Goal: Task Accomplishment & Management: Manage account settings

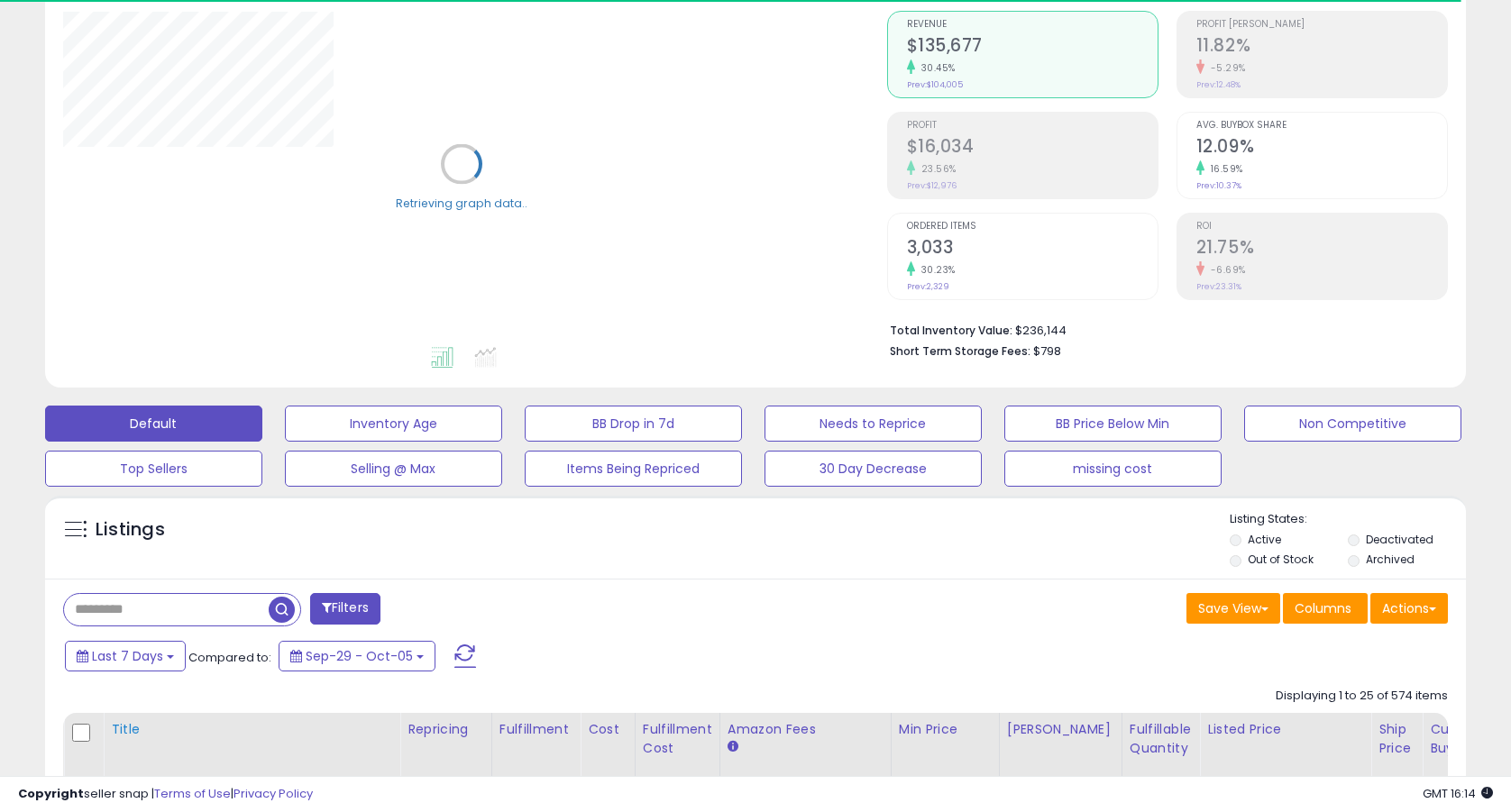
scroll to position [233, 0]
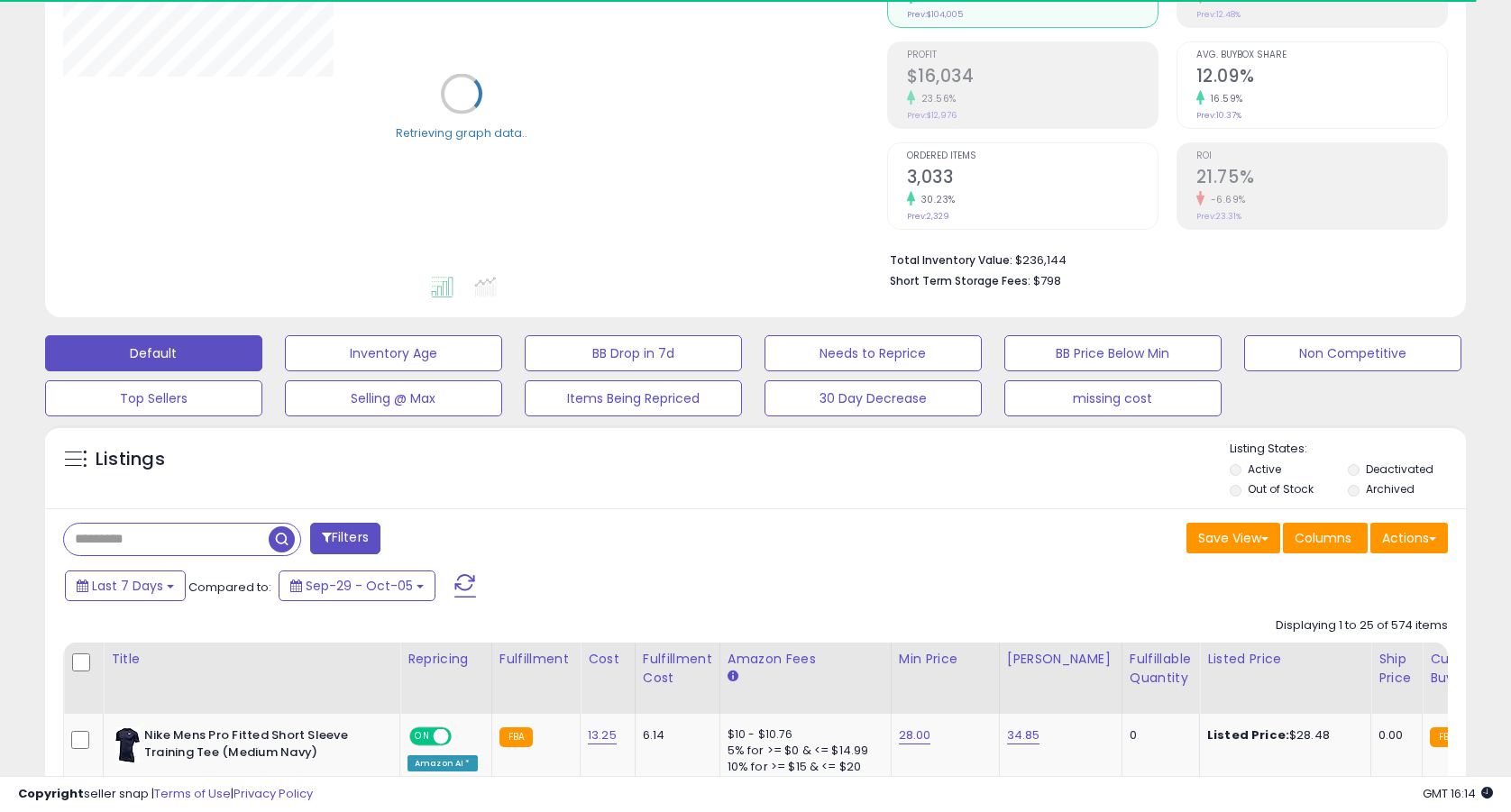
click at [206, 551] on input "text" at bounding box center [166, 540] width 205 height 32
paste input "**********"
type input "**********"
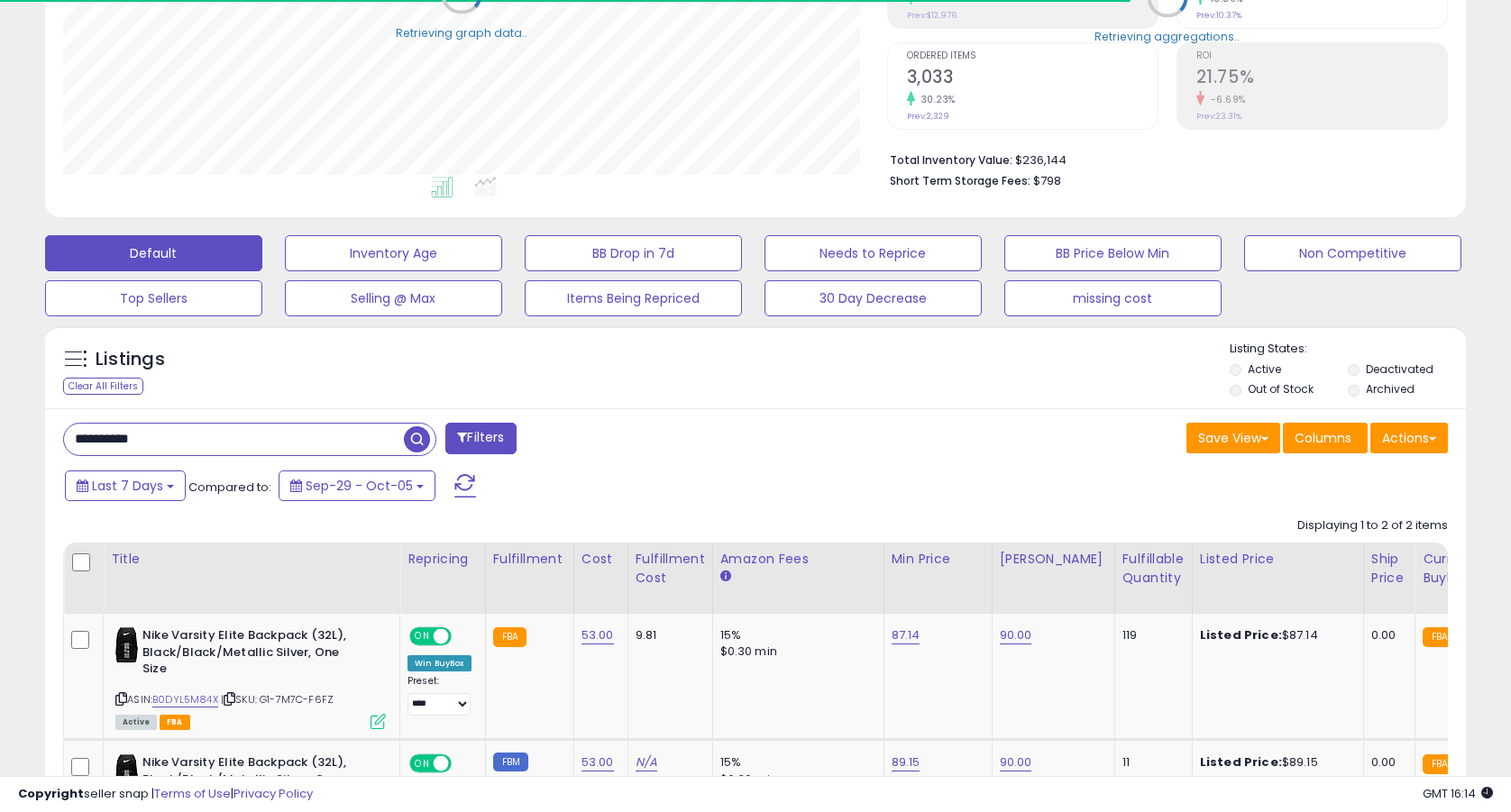
scroll to position [393, 0]
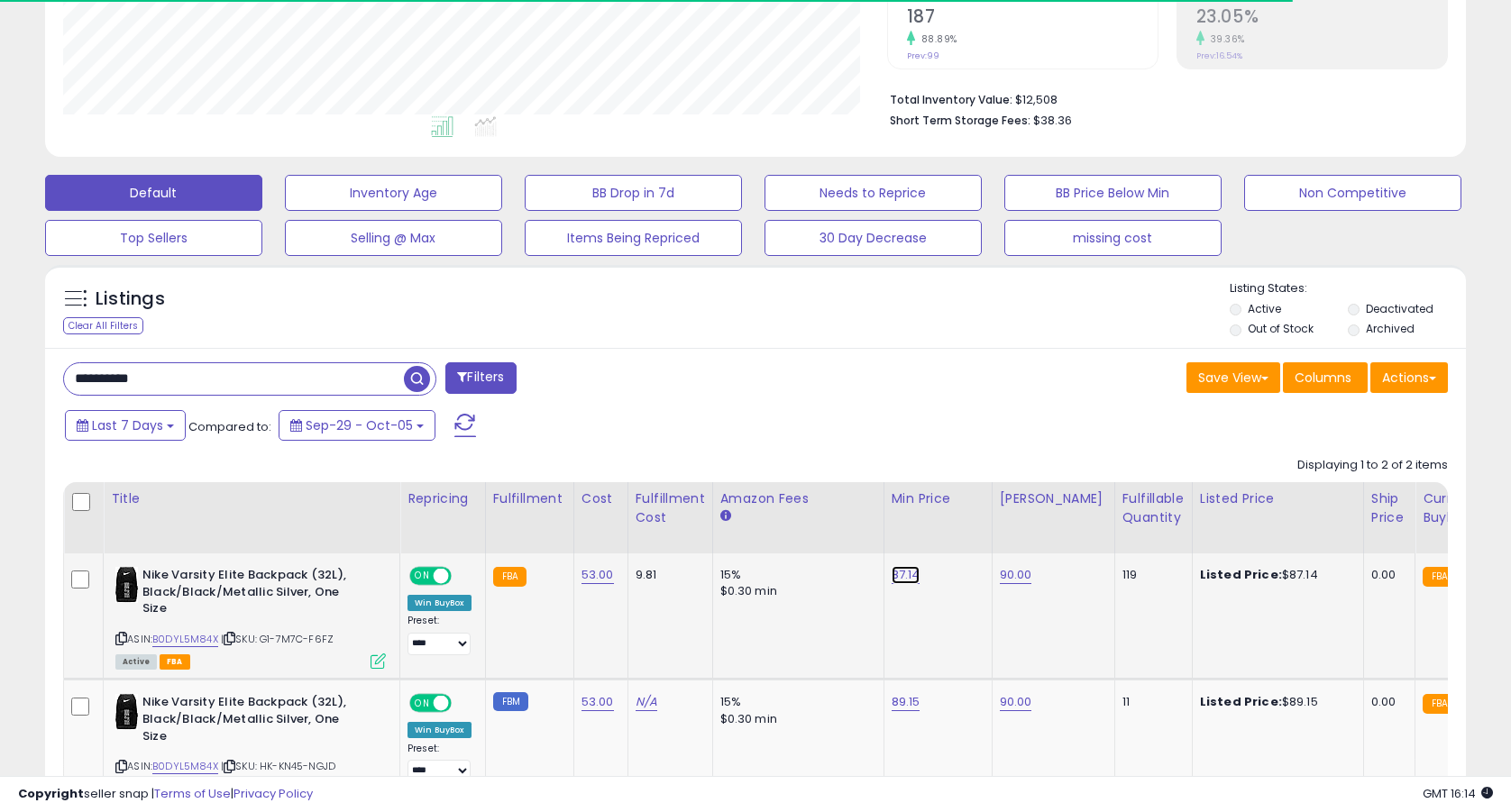
click at [914, 575] on link "87.14" at bounding box center [905, 575] width 29 height 18
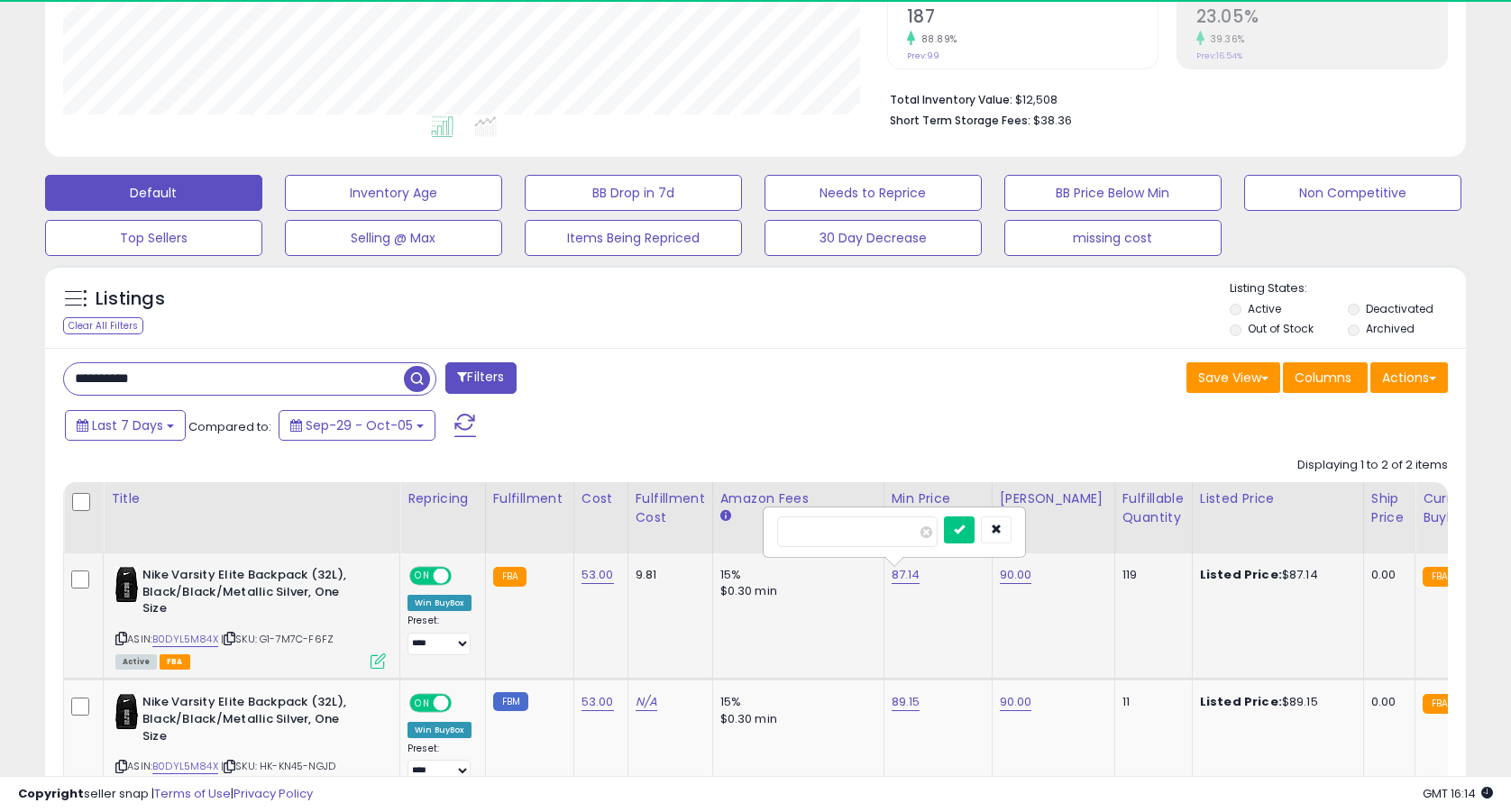
scroll to position [370, 823]
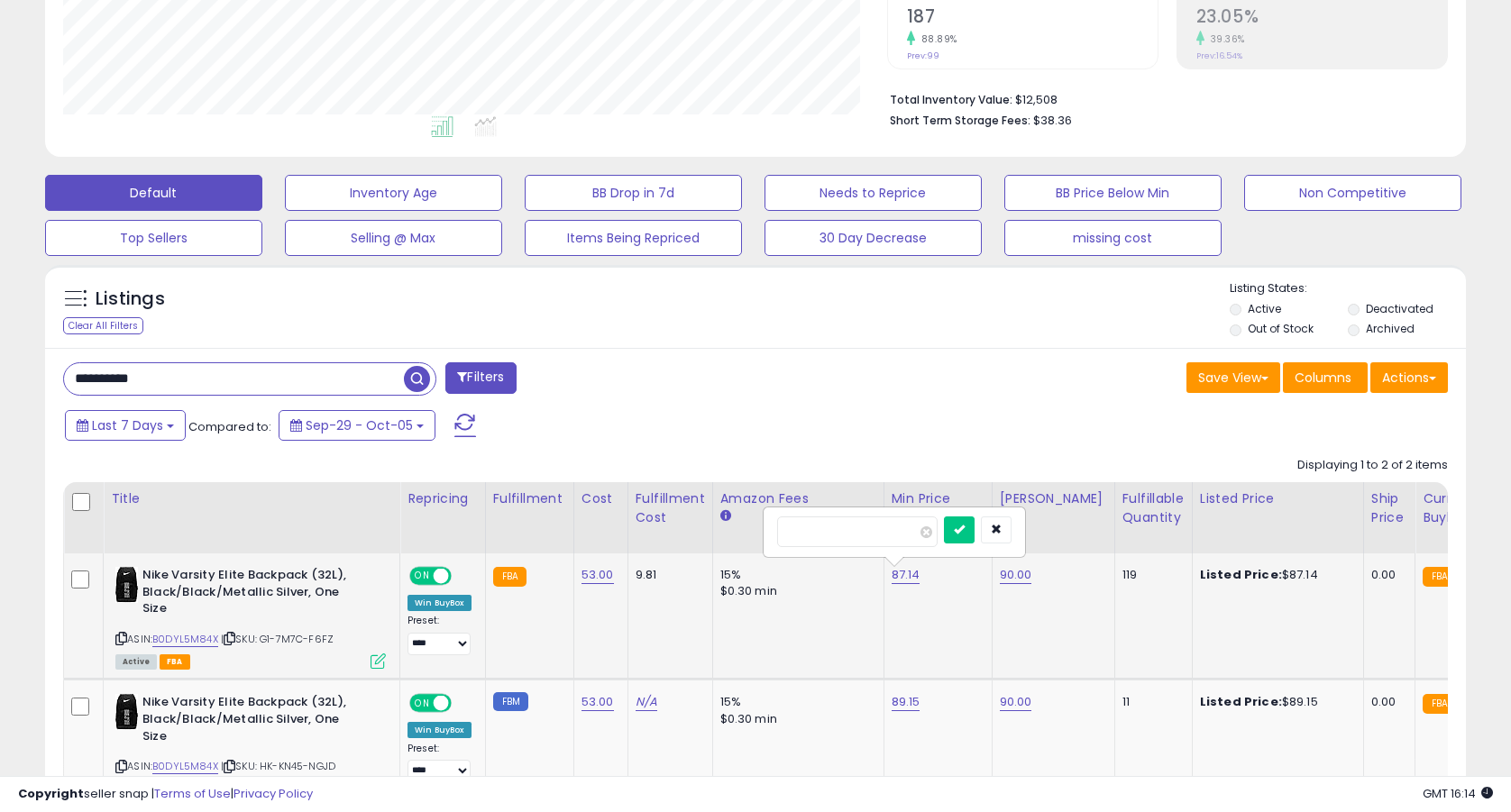
type input "*****"
click button "submit" at bounding box center [959, 529] width 31 height 27
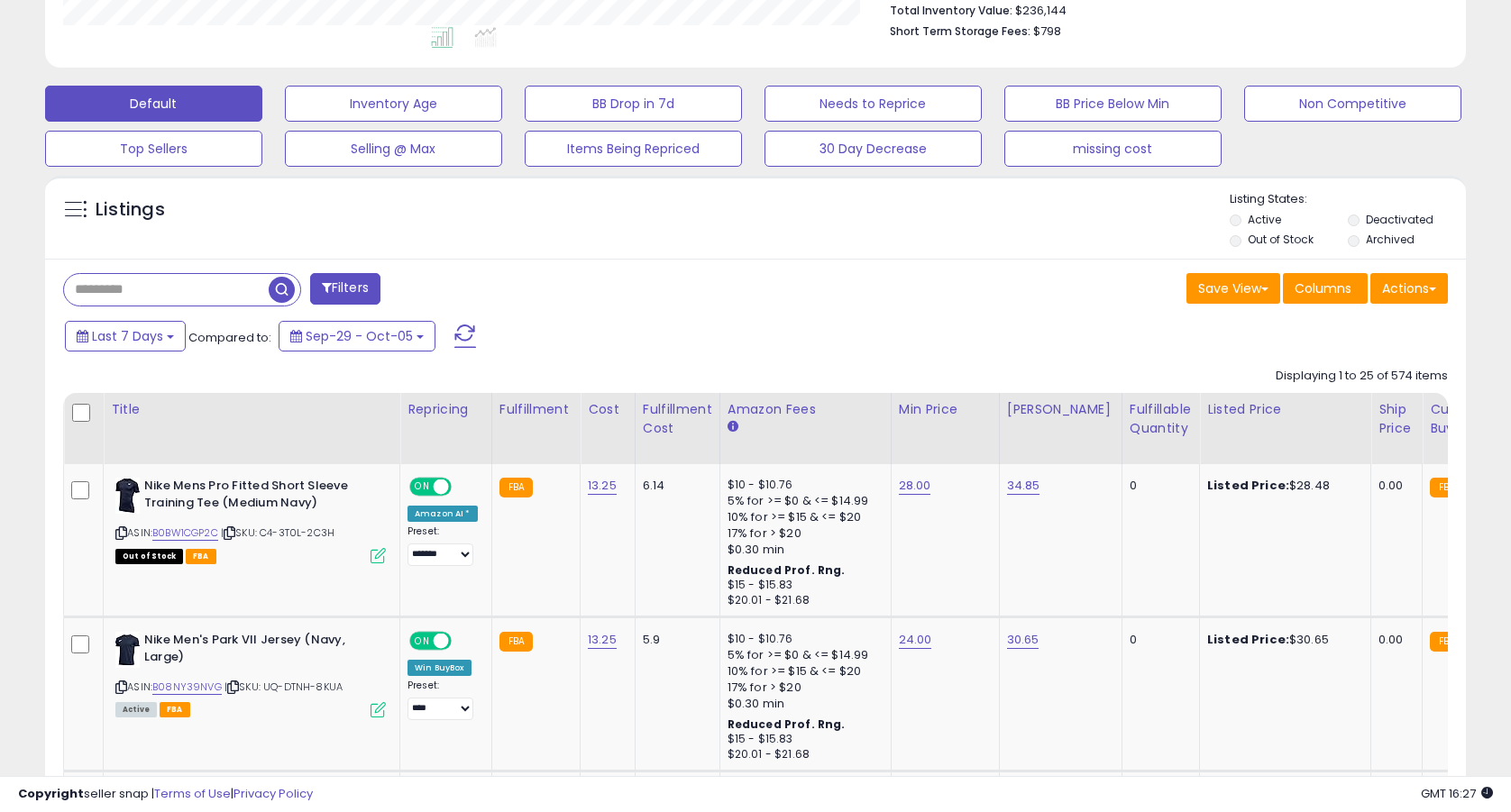
scroll to position [572, 0]
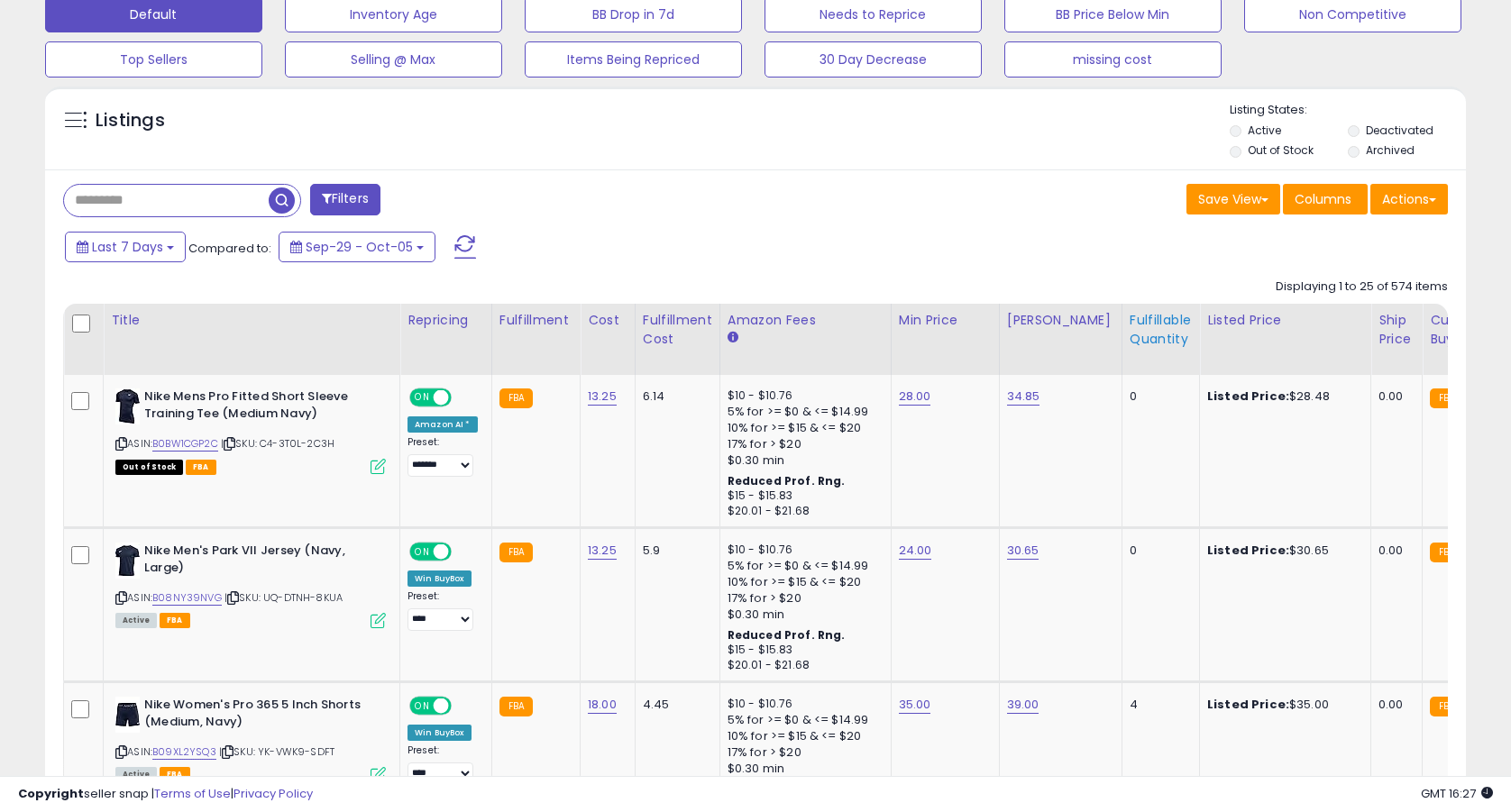
click at [1141, 325] on div "Fulfillable Quantity" at bounding box center [1161, 329] width 62 height 38
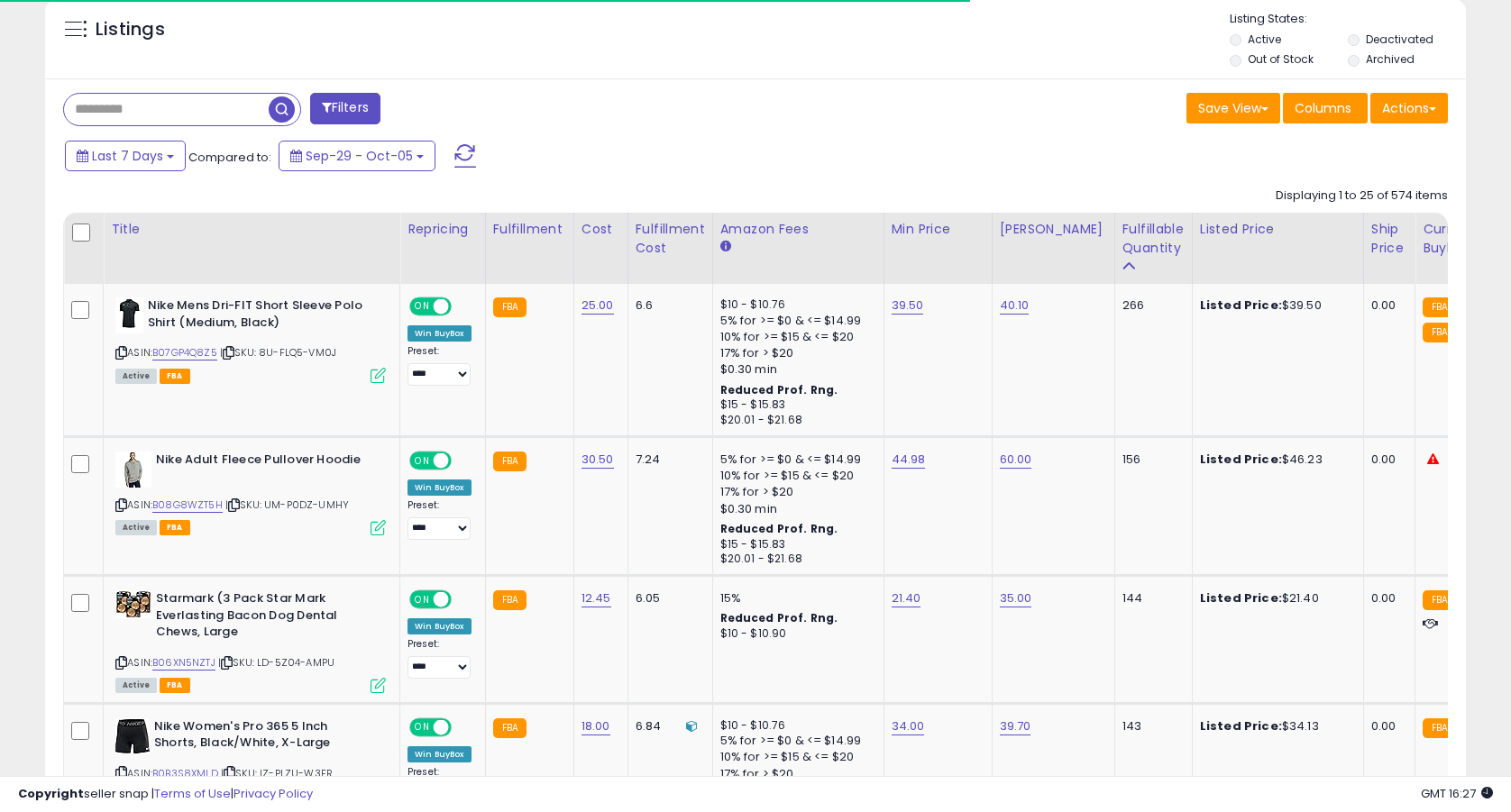
scroll to position [833, 0]
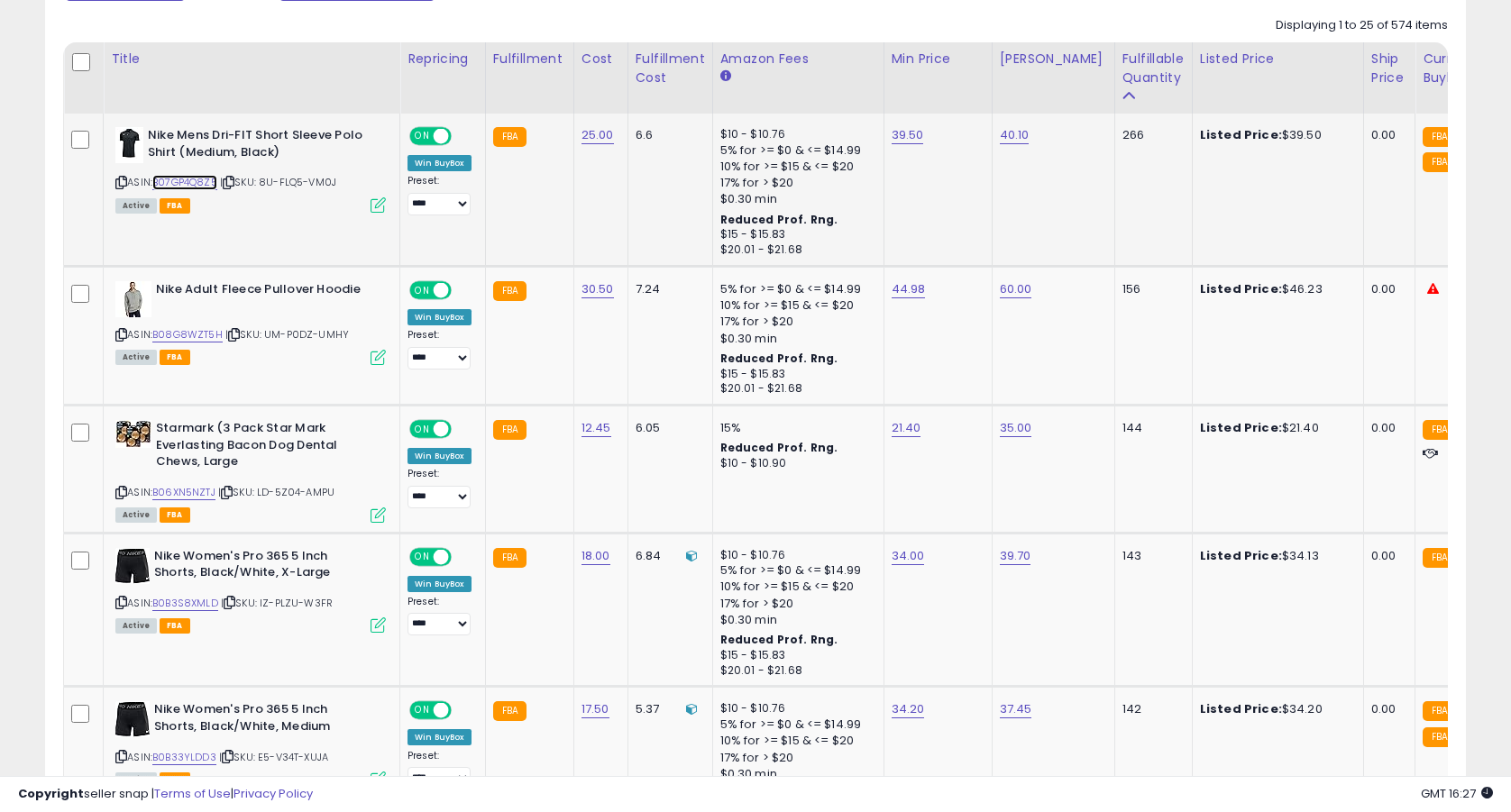
click at [179, 184] on link "B07GP4Q8Z5" at bounding box center [184, 182] width 65 height 15
click at [1014, 143] on link "40.10" at bounding box center [1015, 134] width 30 height 18
type input "*"
type input "*****"
click button "submit" at bounding box center [1068, 90] width 31 height 27
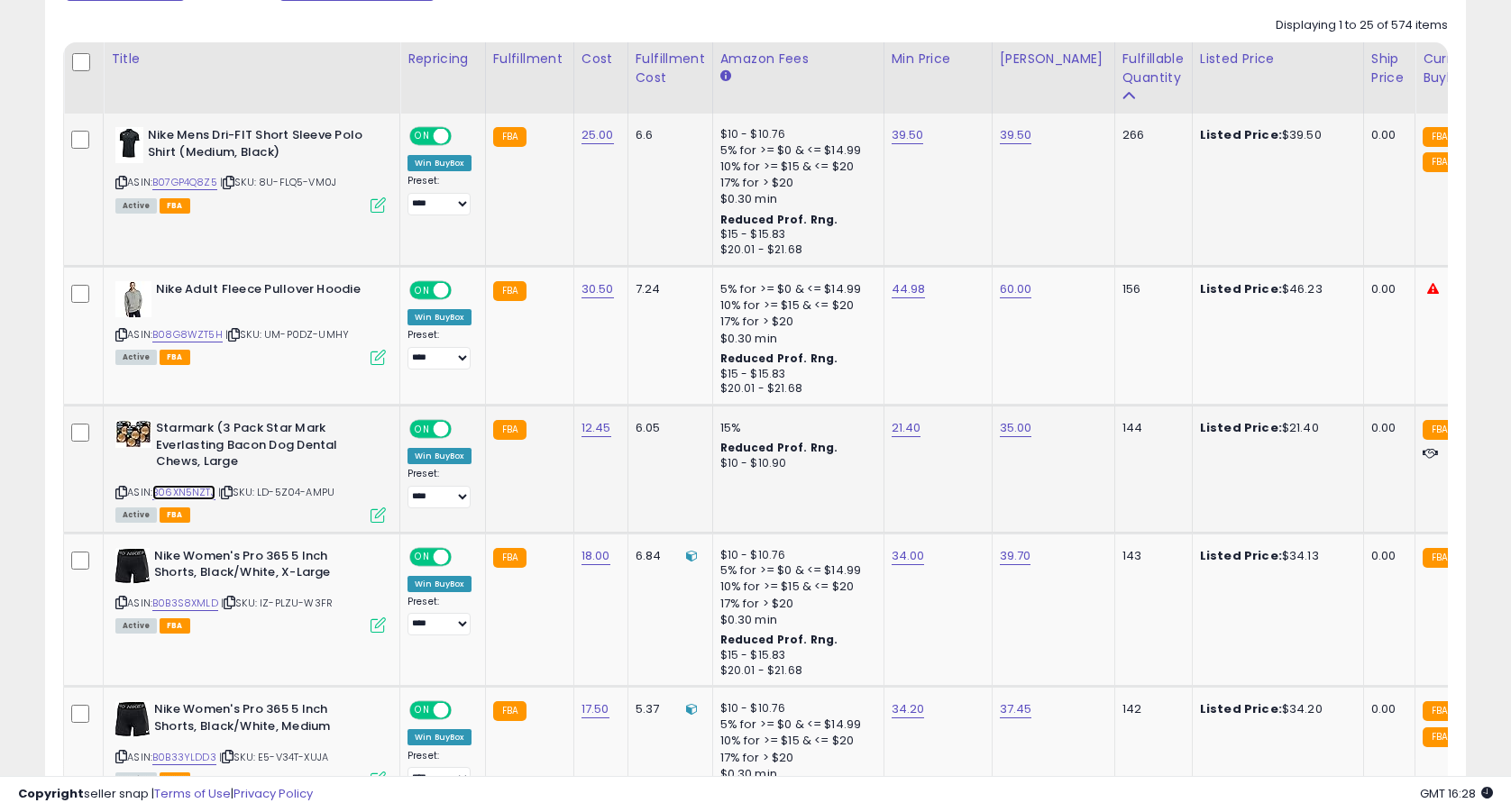
click at [204, 498] on link "B06XN5NZTJ" at bounding box center [183, 492] width 63 height 15
click at [902, 439] on td "21.40" at bounding box center [937, 468] width 108 height 127
click at [904, 432] on link "21.40" at bounding box center [906, 427] width 30 height 18
type input "*****"
click button "submit" at bounding box center [959, 383] width 31 height 27
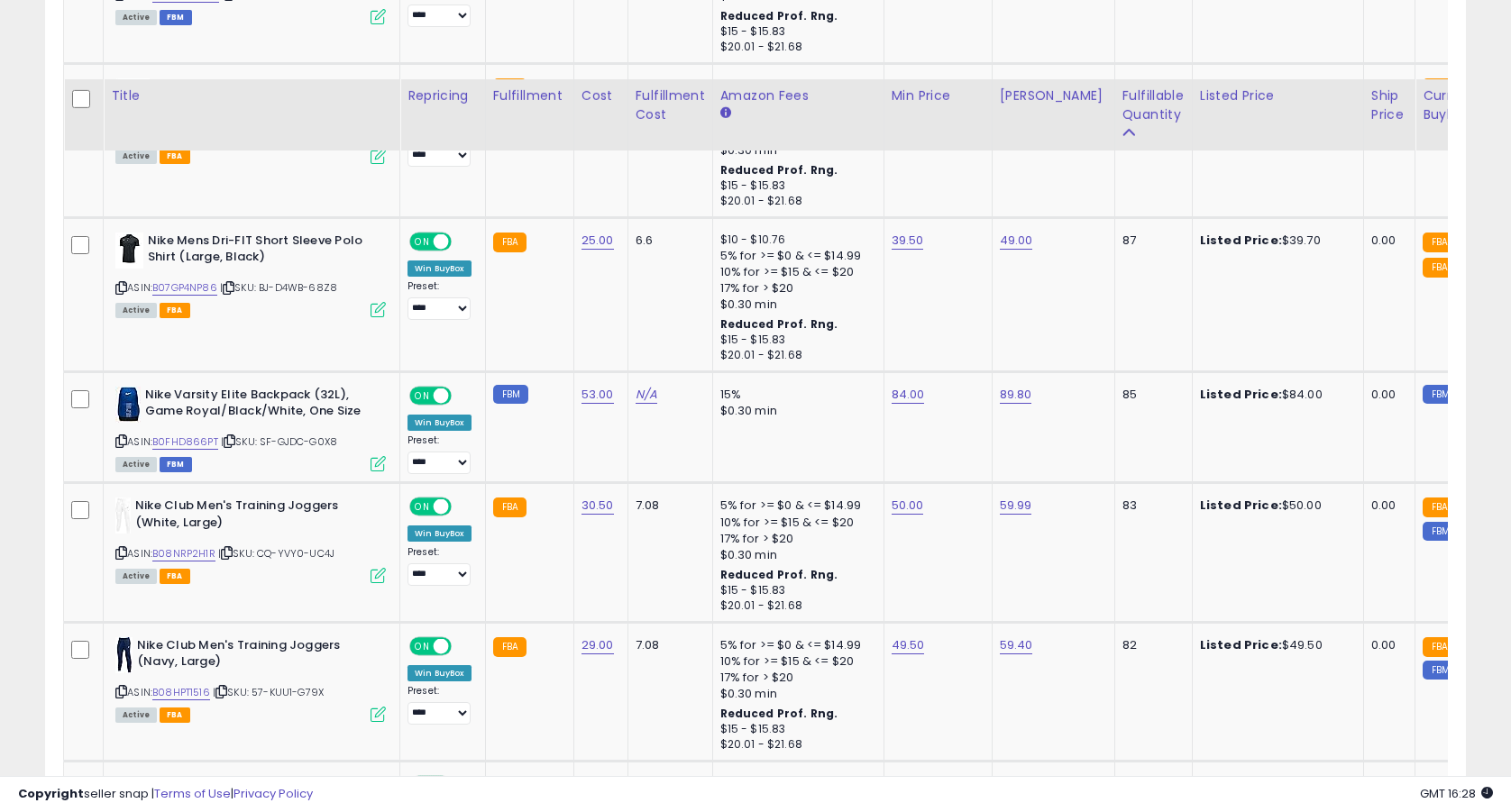
scroll to position [3921, 0]
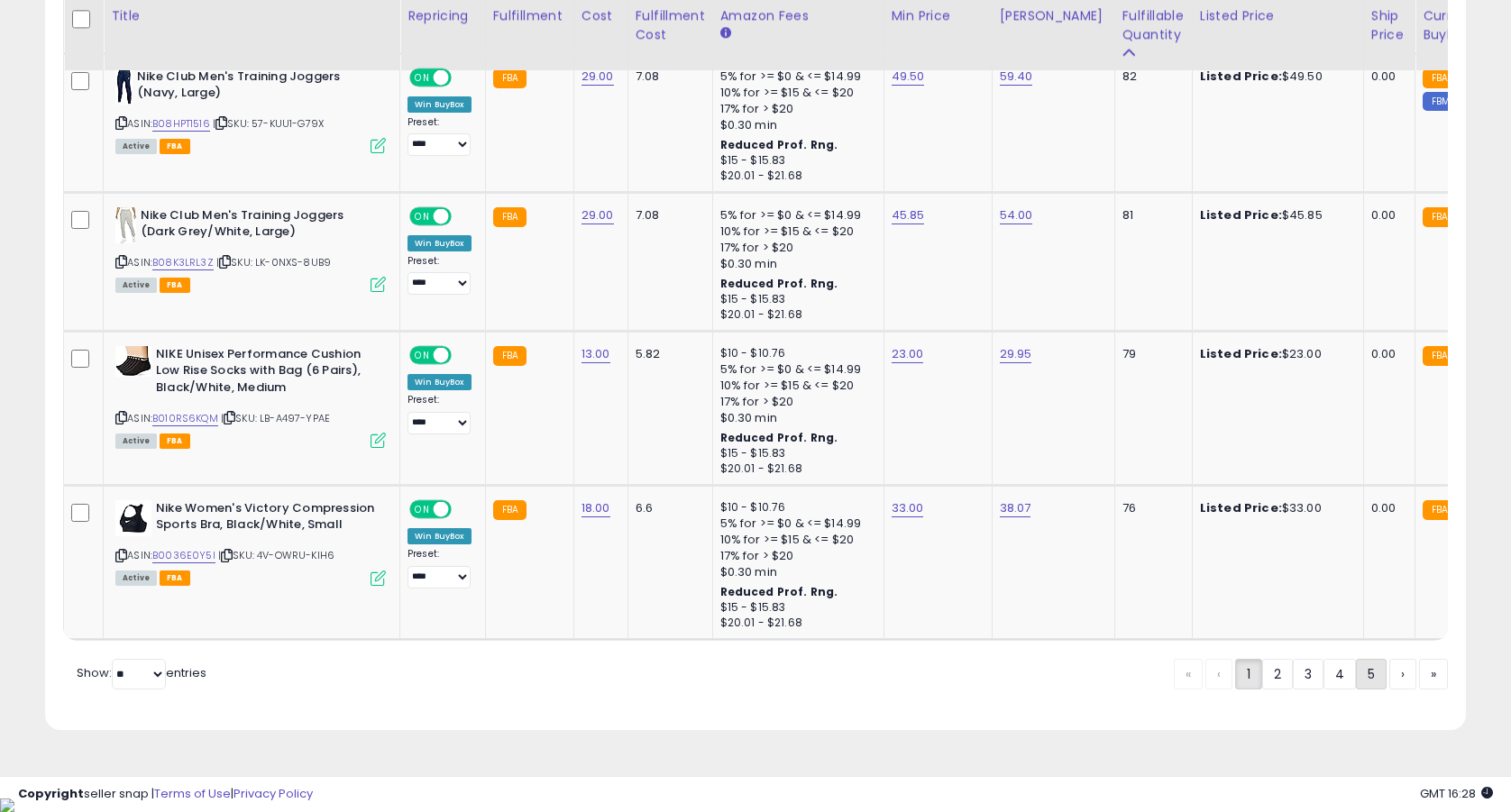
click at [1362, 688] on link "5" at bounding box center [1371, 674] width 31 height 31
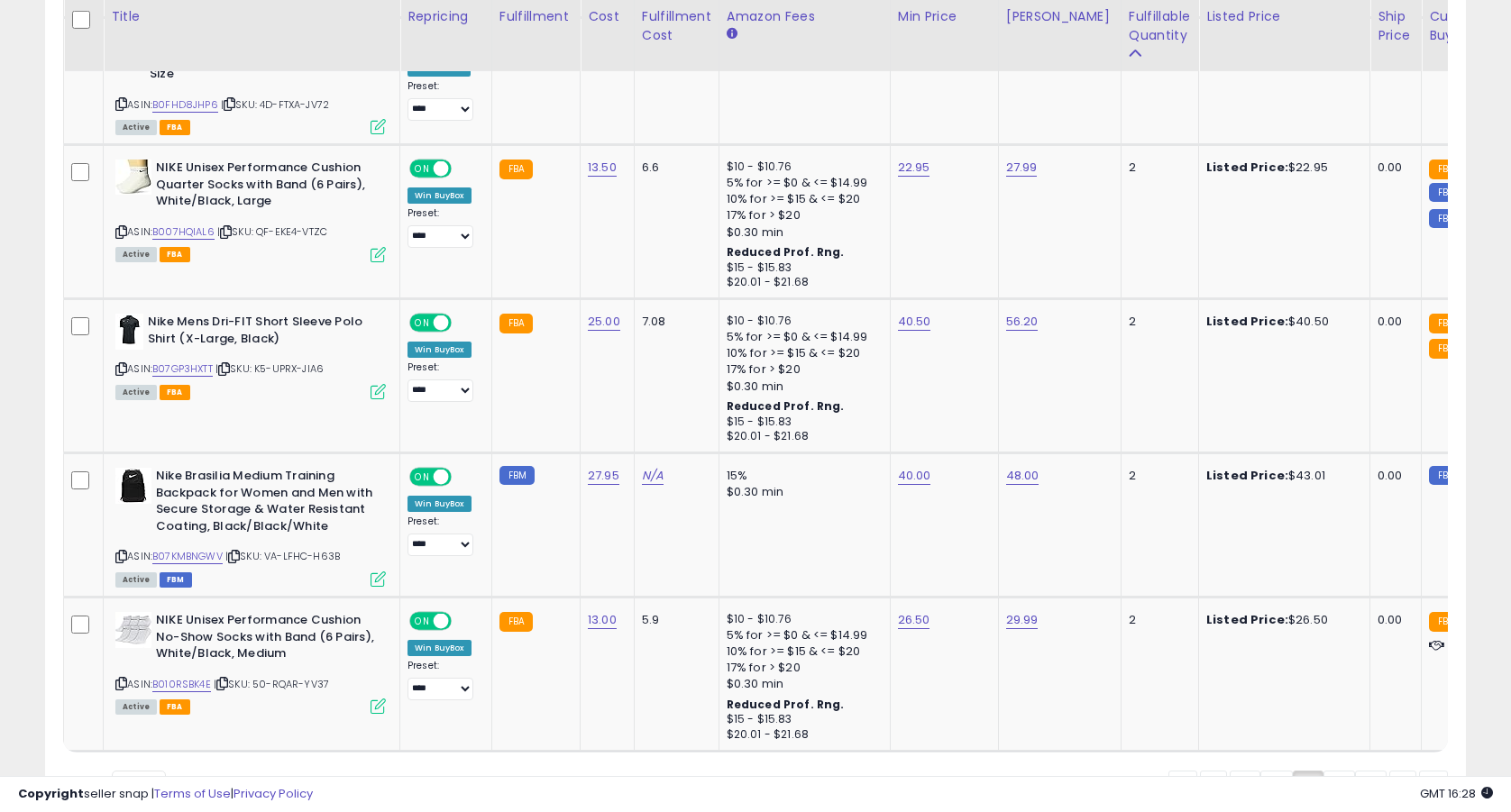
scroll to position [3927, 0]
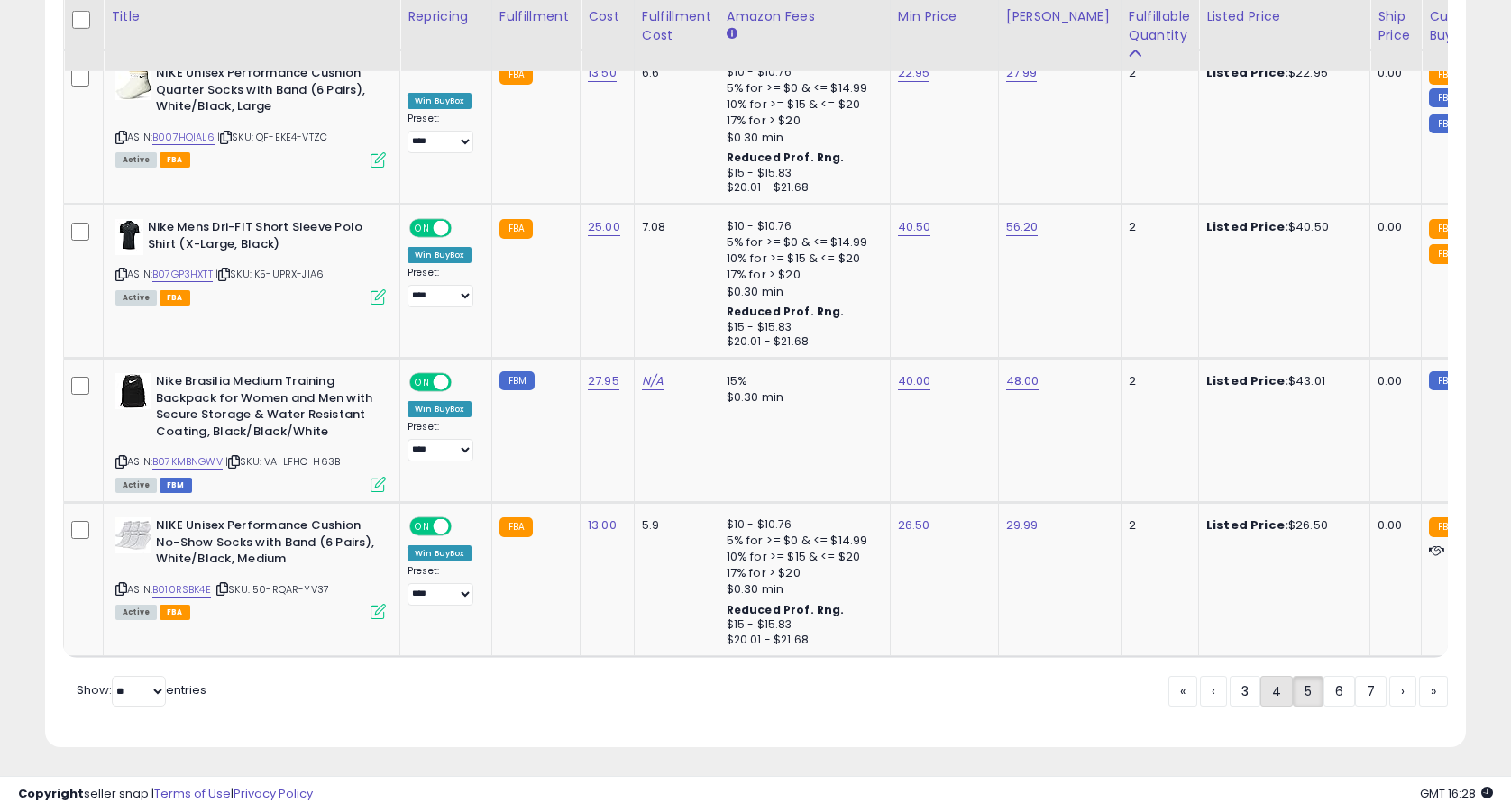
click at [1268, 692] on link "4" at bounding box center [1276, 691] width 33 height 31
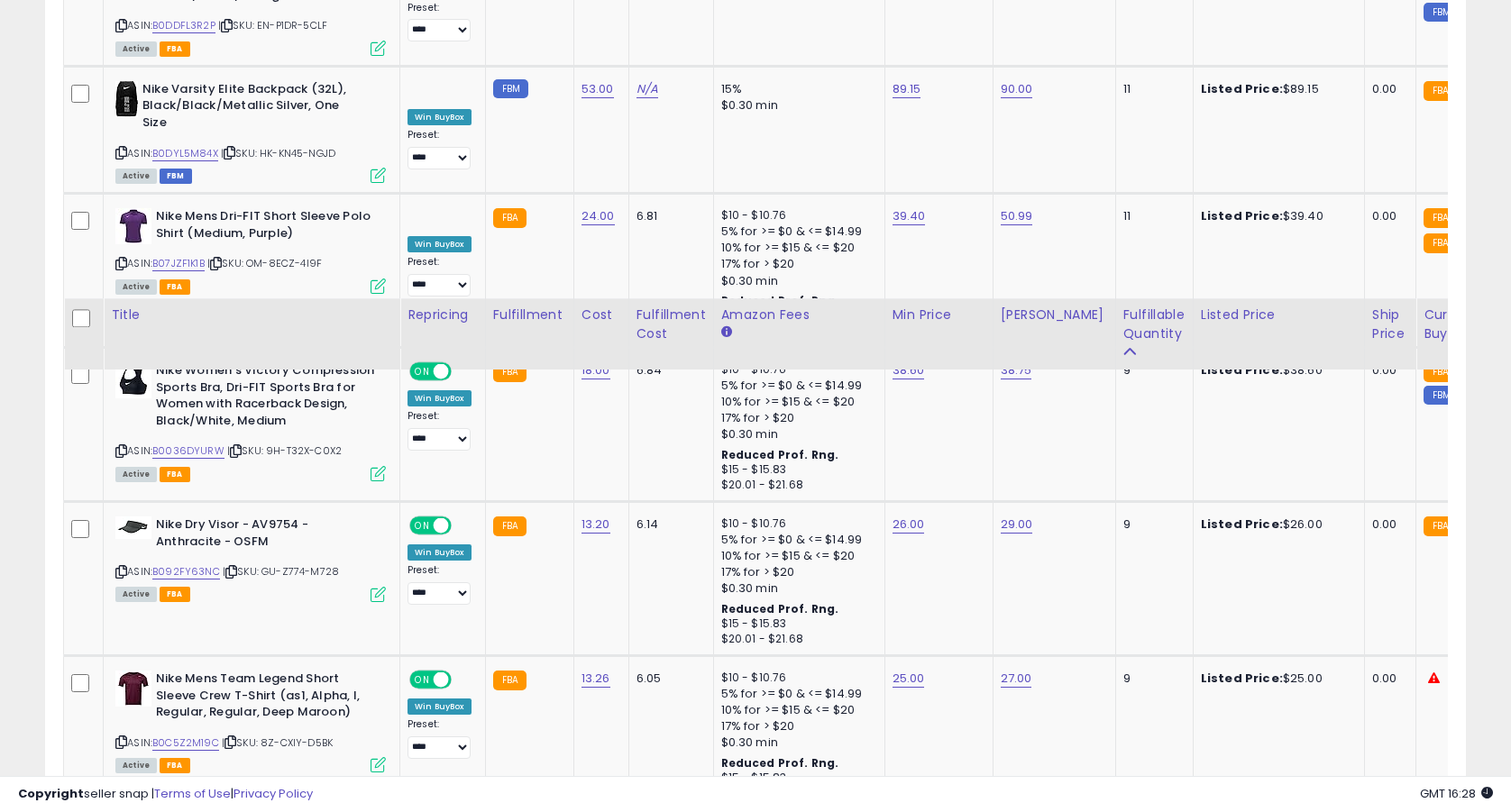
scroll to position [3825, 0]
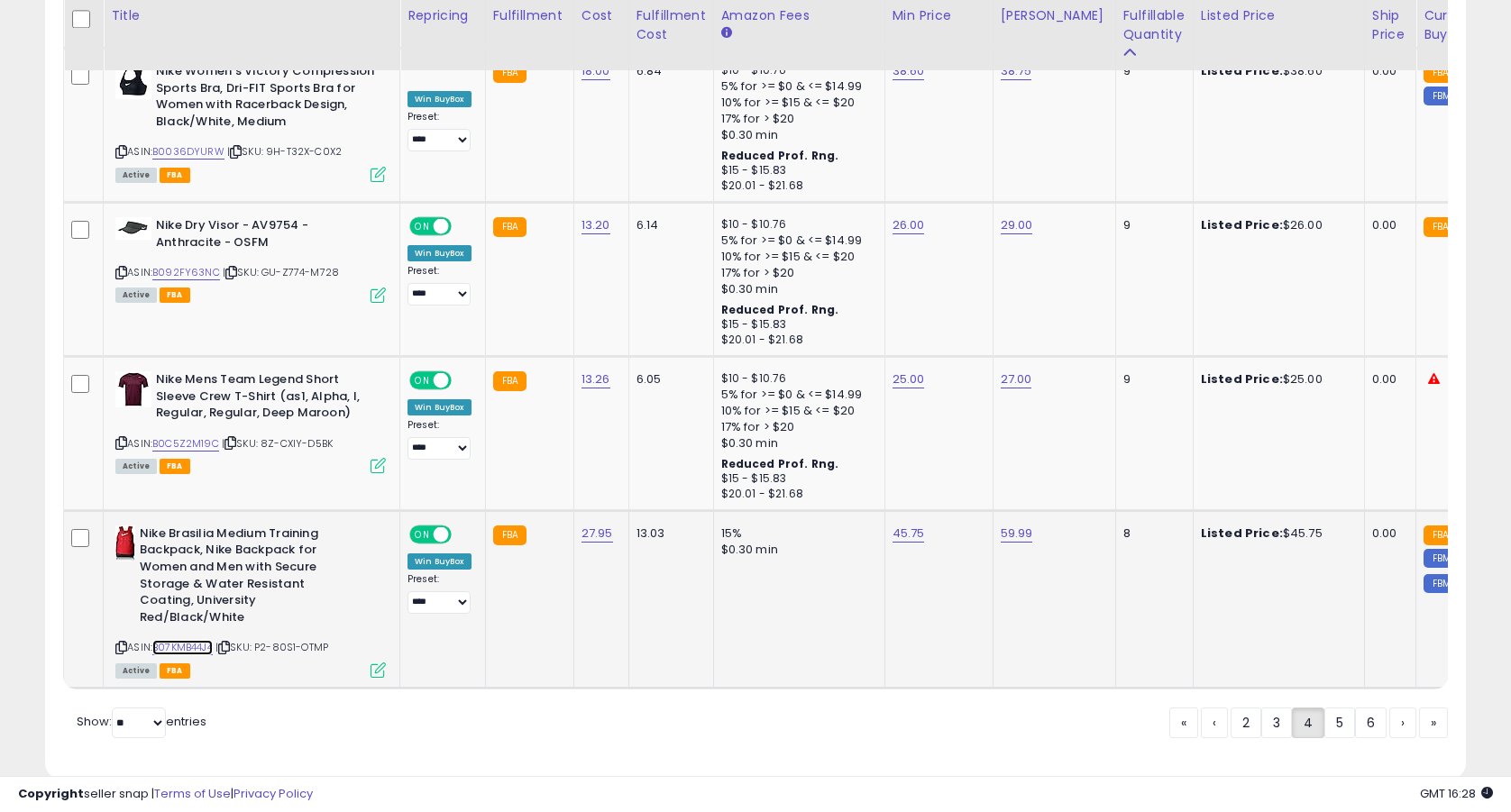
click at [191, 640] on link "B07KMB44J4" at bounding box center [182, 648] width 60 height 15
click at [1247, 708] on link "2" at bounding box center [1245, 723] width 31 height 31
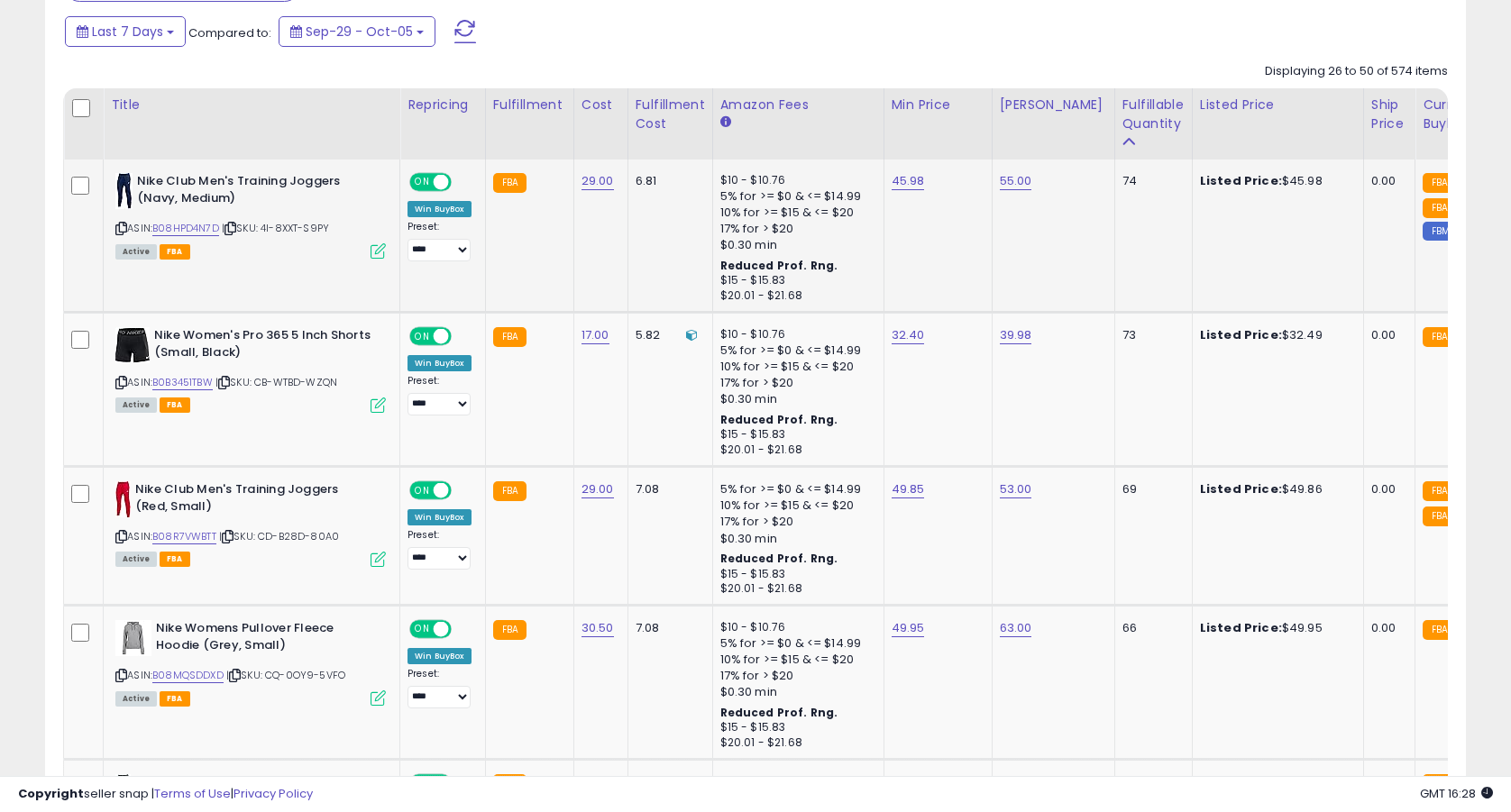
scroll to position [798, 0]
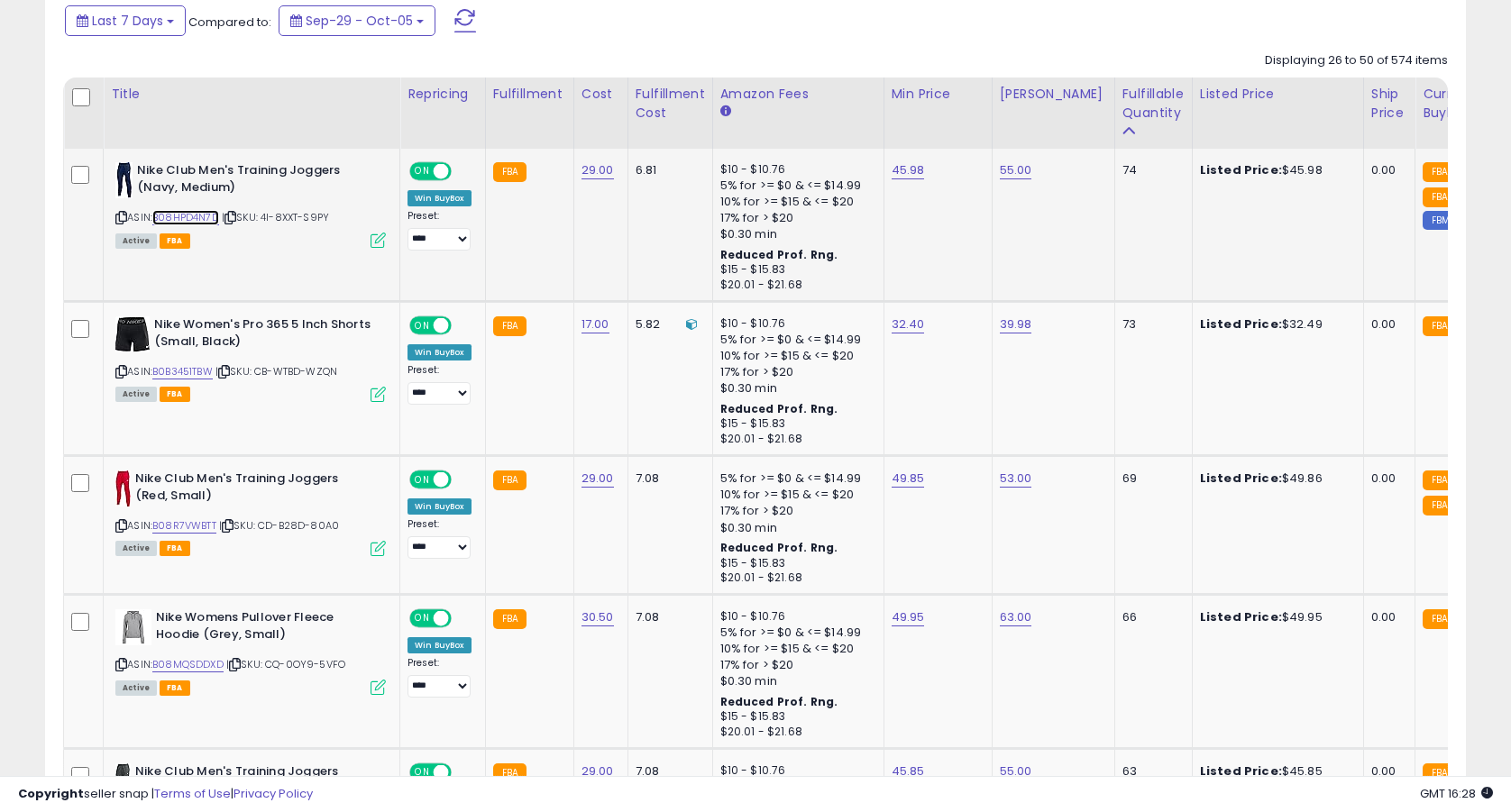
click at [191, 216] on link "B08HPD4N7D" at bounding box center [185, 218] width 67 height 15
click at [914, 170] on link "45.98" at bounding box center [908, 170] width 34 height 18
type input "*****"
click button "submit" at bounding box center [962, 125] width 31 height 27
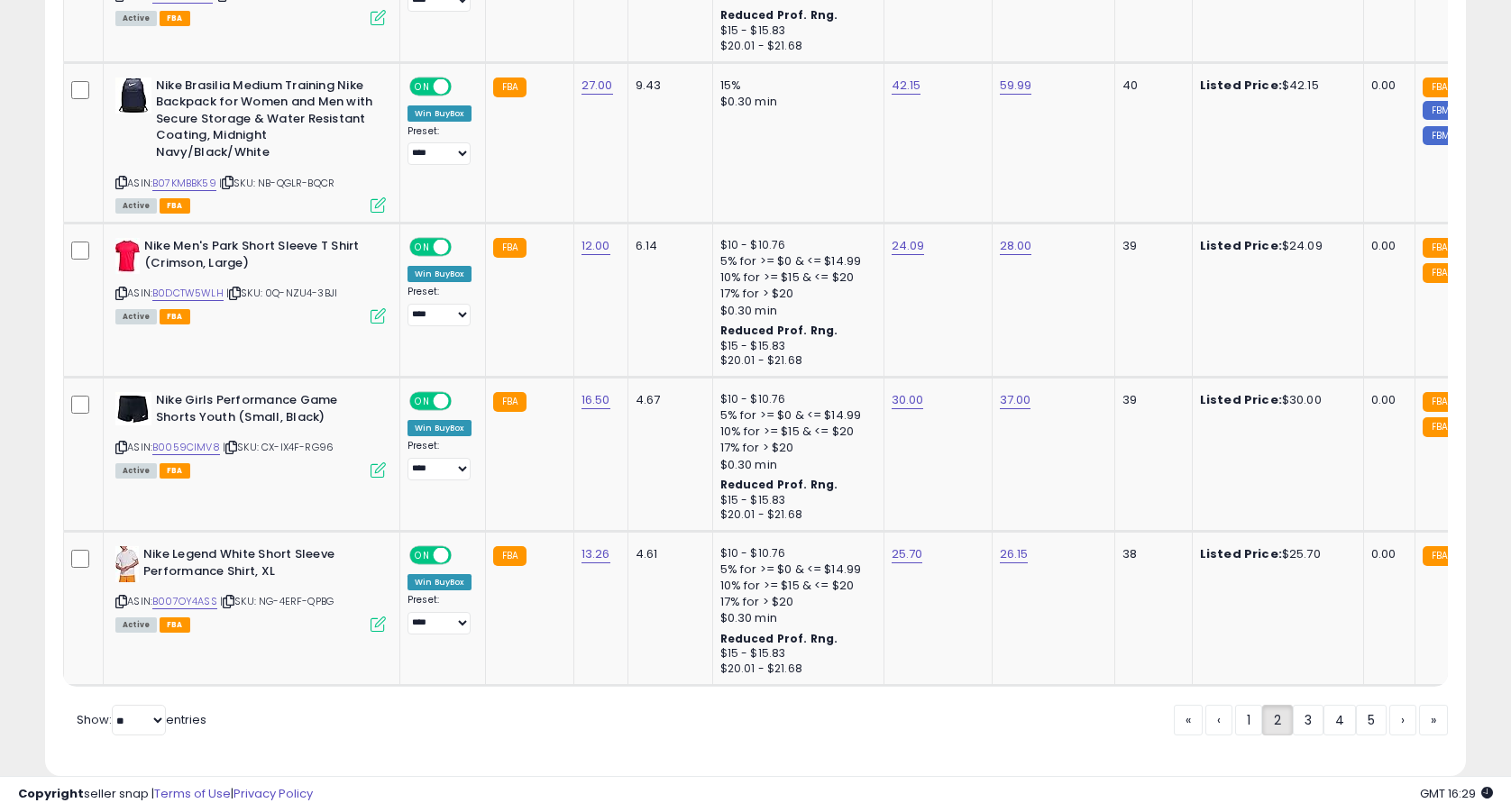
scroll to position [4051, 0]
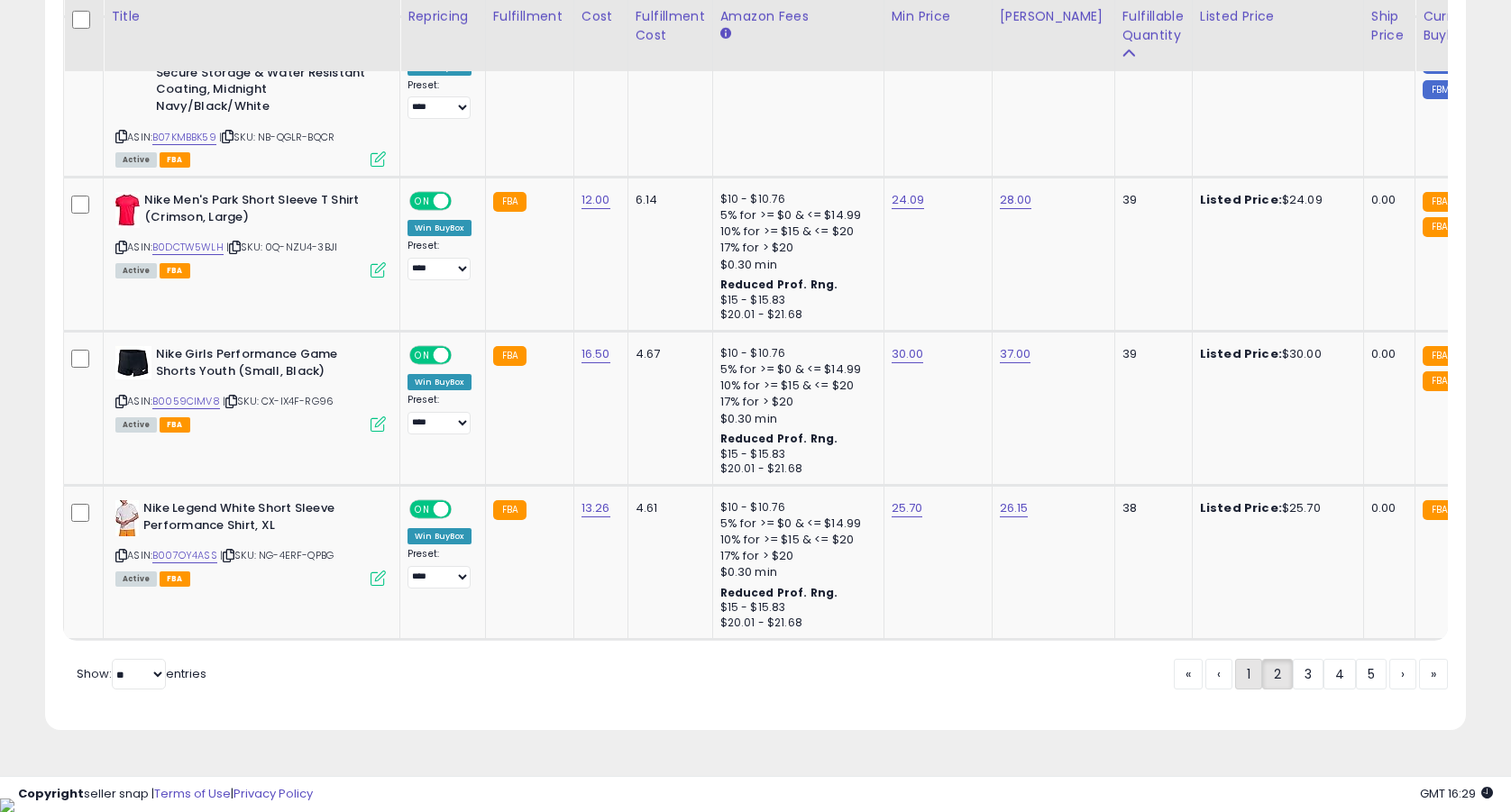
click at [1240, 689] on link "1" at bounding box center [1248, 674] width 27 height 31
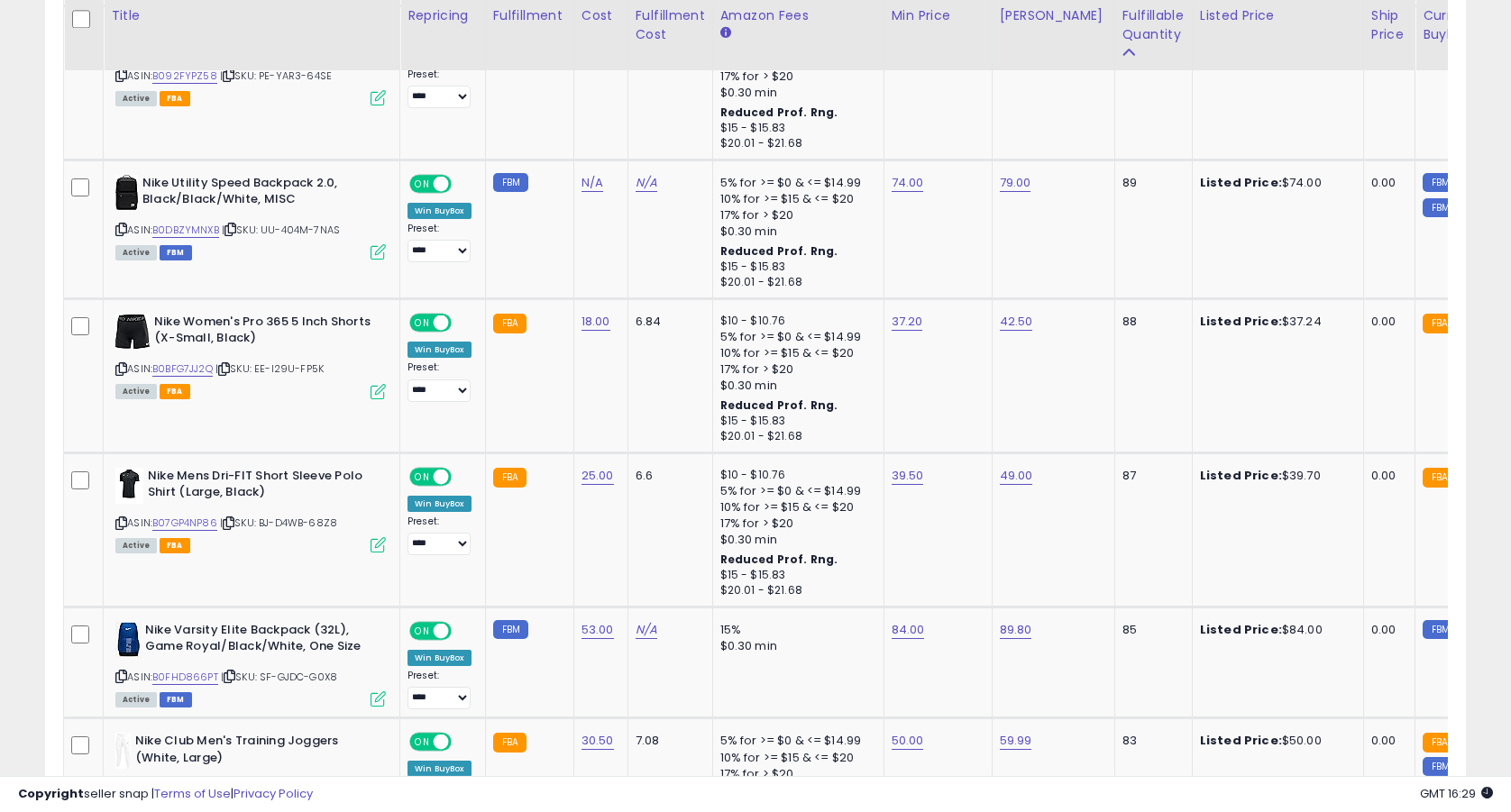
scroll to position [3921, 0]
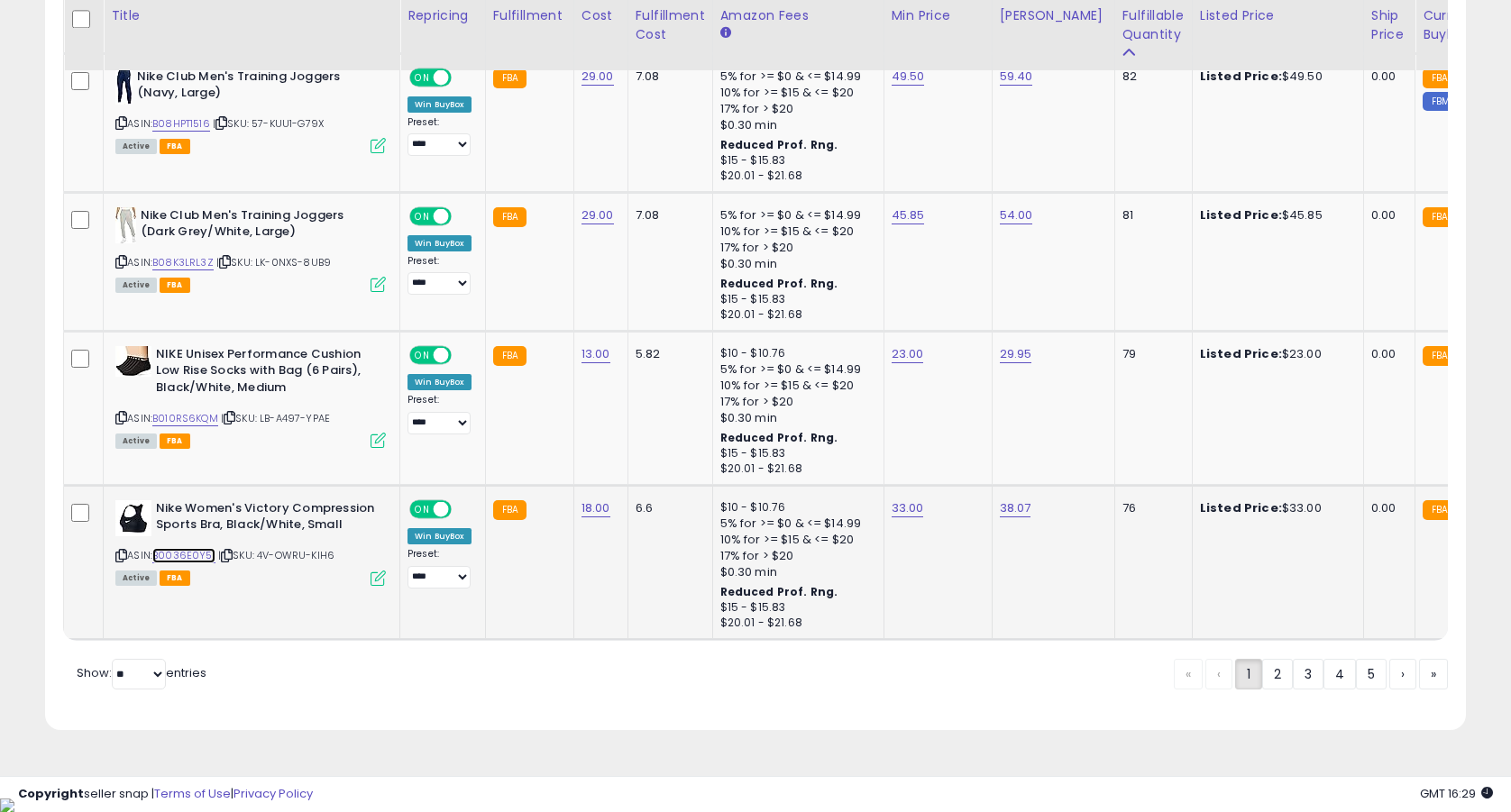
click at [198, 552] on link "B0036E0Y5I" at bounding box center [183, 556] width 63 height 15
click at [205, 260] on link "B08K3LRL3Z" at bounding box center [182, 263] width 61 height 15
click at [907, 219] on link "45.85" at bounding box center [908, 215] width 34 height 18
type input "*****"
click button "submit" at bounding box center [962, 170] width 31 height 27
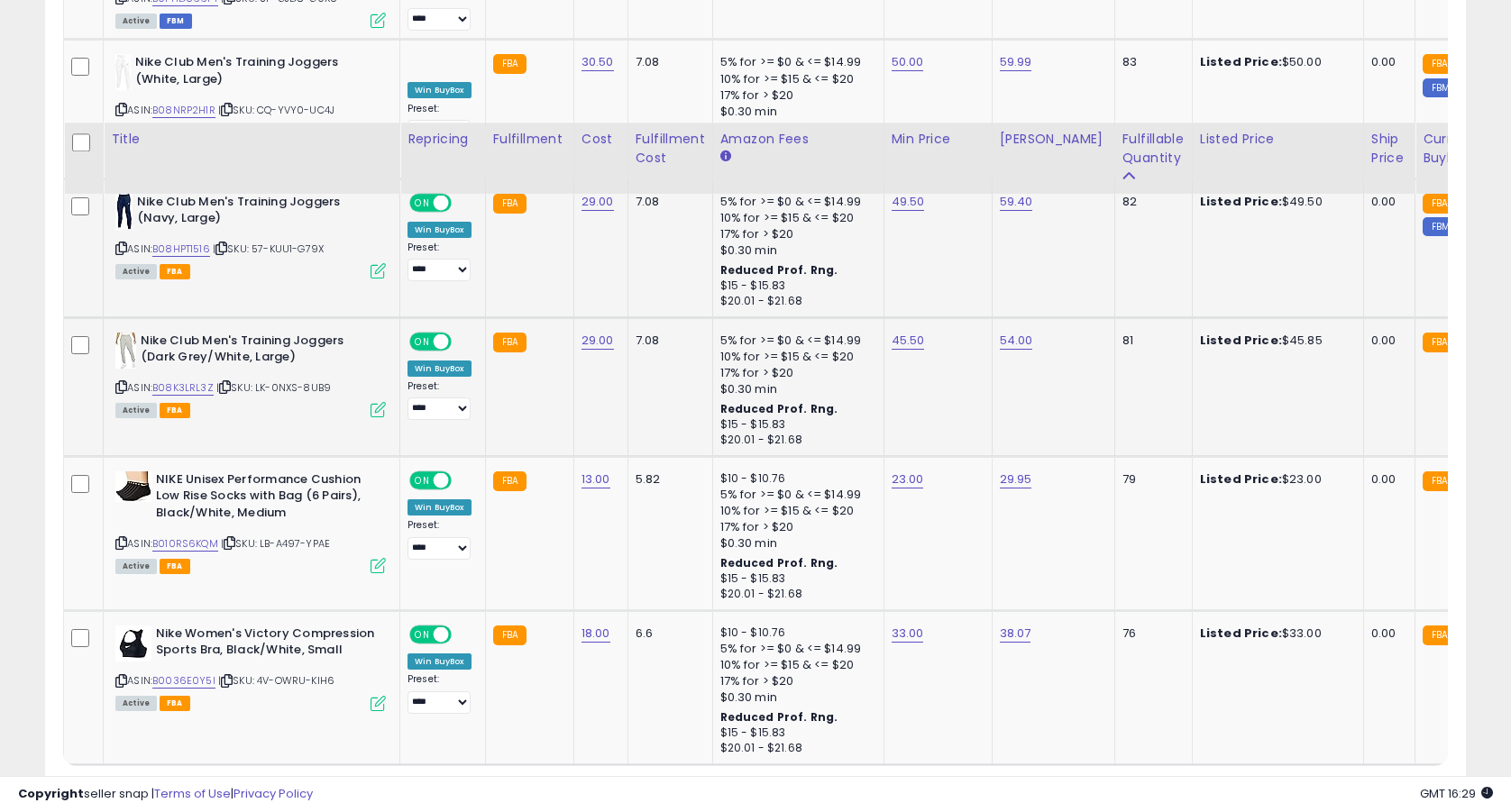
scroll to position [3791, 0]
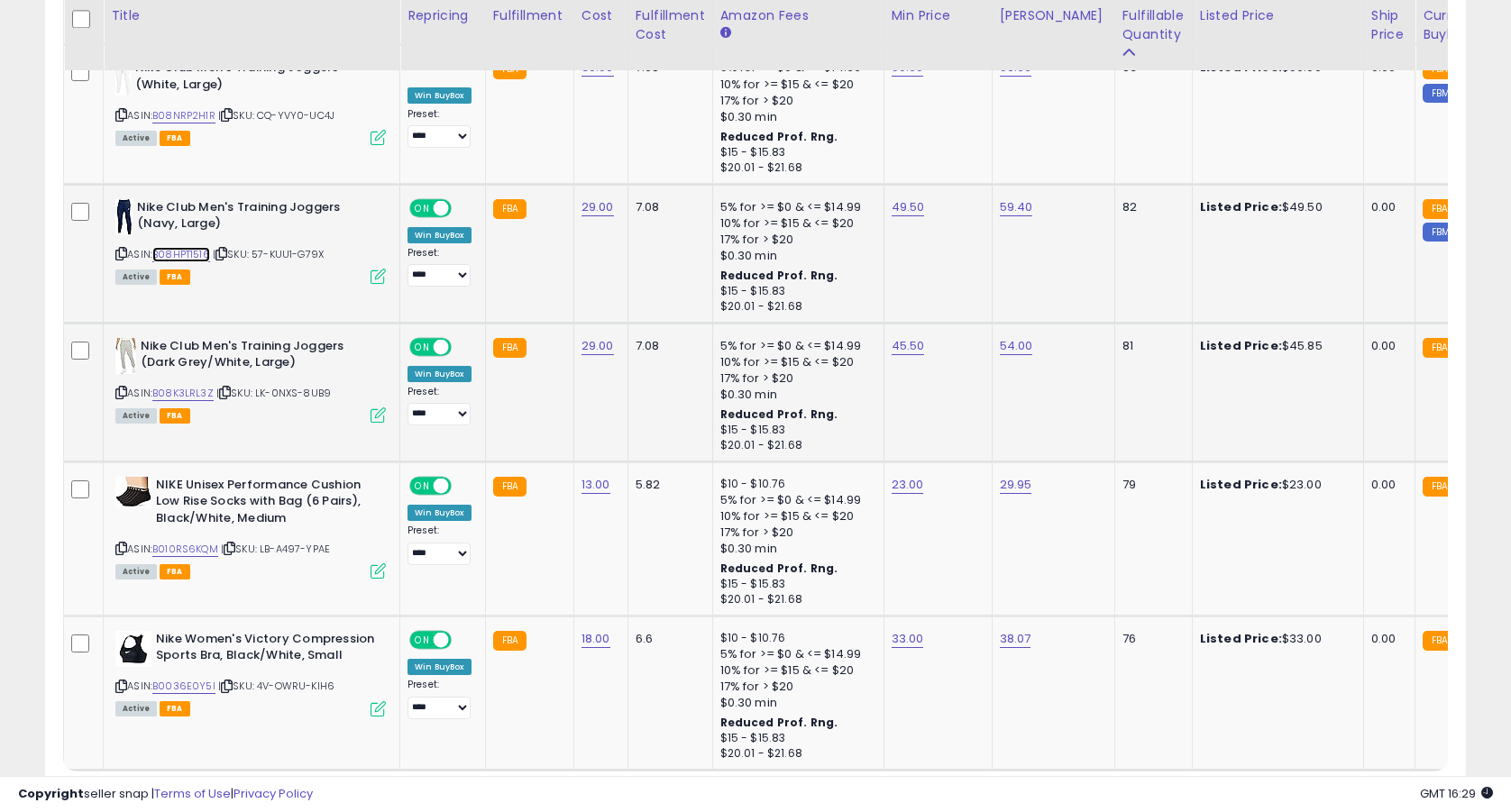
click at [202, 255] on link "B08HPT1516" at bounding box center [180, 254] width 57 height 15
click at [911, 202] on link "49.50" at bounding box center [908, 207] width 34 height 18
type input "*****"
click button "submit" at bounding box center [962, 161] width 31 height 27
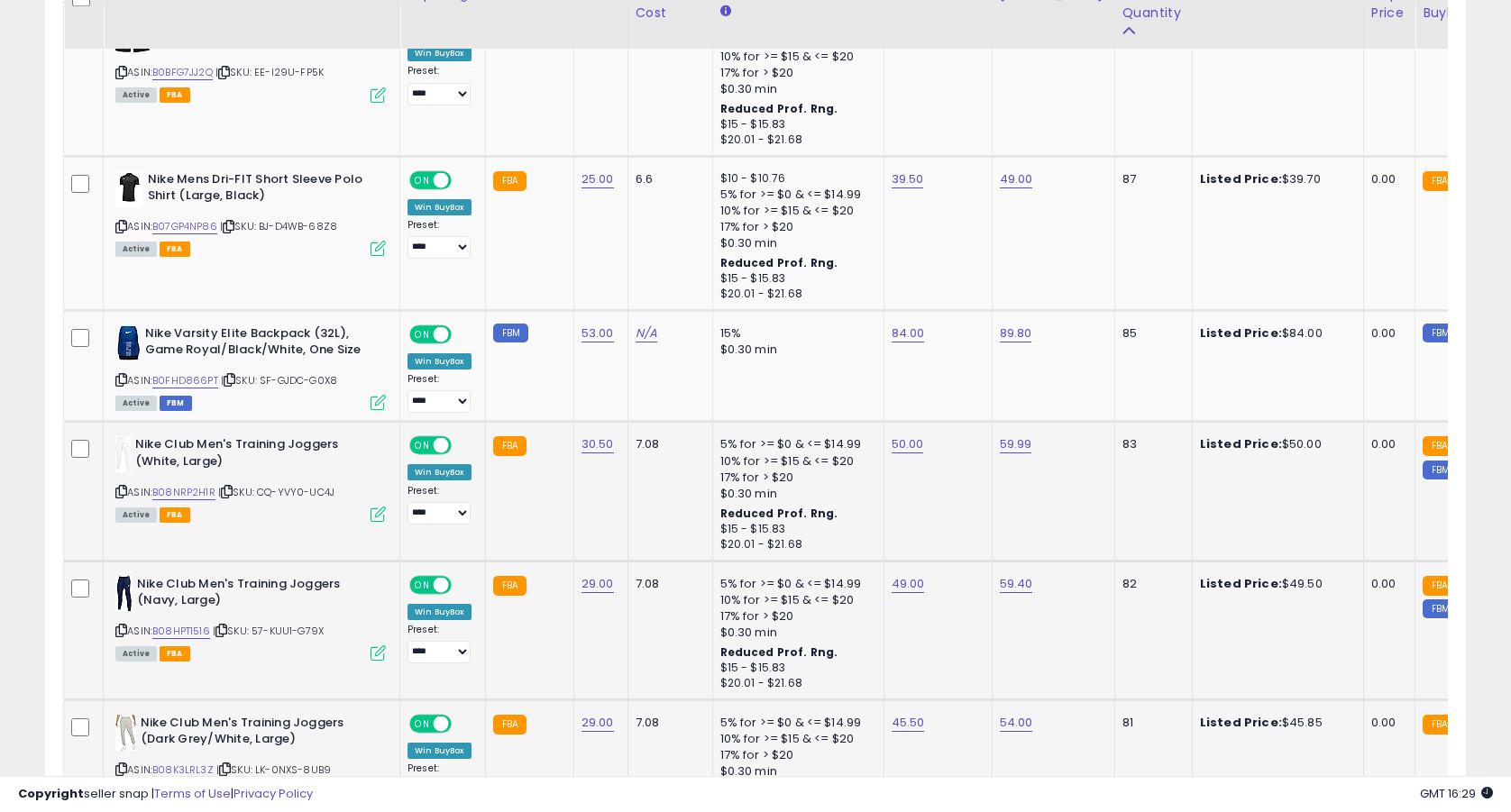
scroll to position [3371, 0]
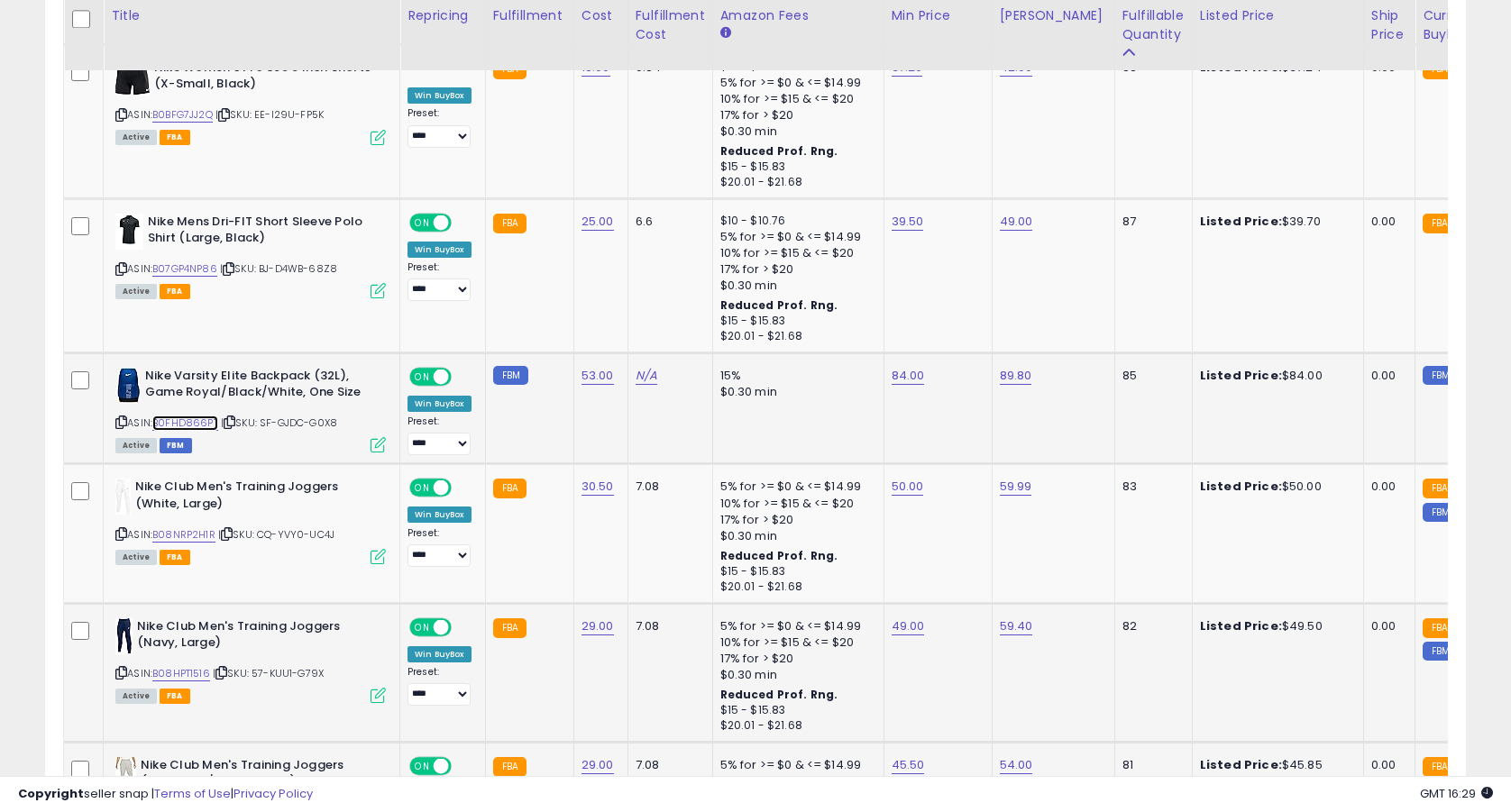
click at [187, 420] on link "B0FHD866PT" at bounding box center [185, 423] width 66 height 15
click at [1000, 380] on link "89.80" at bounding box center [1016, 375] width 33 height 18
type input "*****"
click button "submit" at bounding box center [1070, 330] width 31 height 27
